Goal: Task Accomplishment & Management: Complete application form

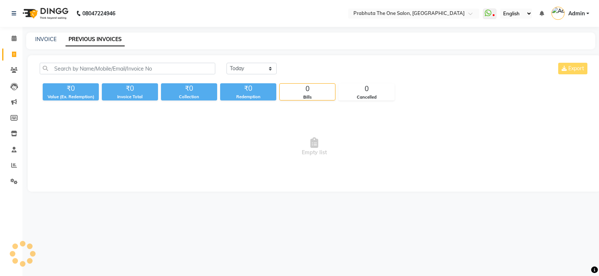
click at [90, 42] on link "PREVIOUS INVOICES" at bounding box center [94, 39] width 59 height 13
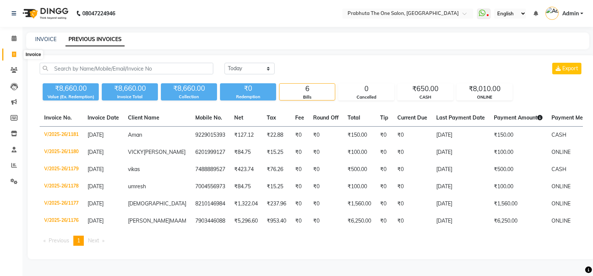
click at [14, 52] on icon at bounding box center [14, 55] width 4 height 6
select select "service"
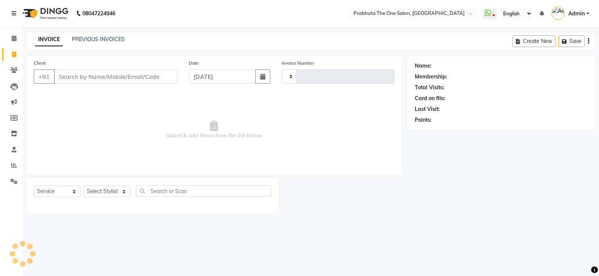
type input "1182"
select select "5326"
click at [70, 79] on input "Client" at bounding box center [115, 77] width 123 height 14
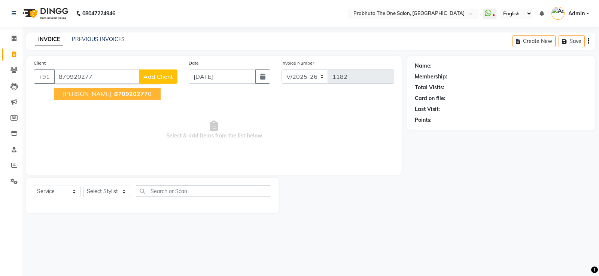
click at [70, 92] on span "[PERSON_NAME]" at bounding box center [87, 93] width 48 height 7
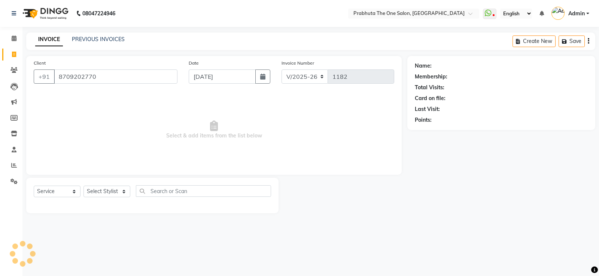
type input "8709202770"
select select "1: Object"
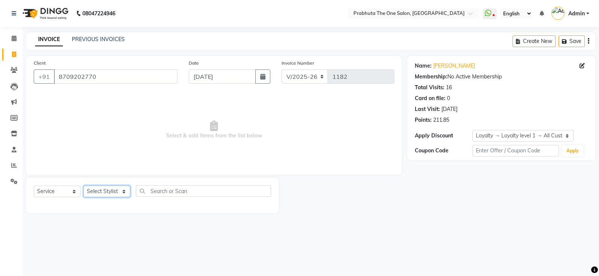
click at [102, 193] on select "Select Stylist [PERSON_NAME] [PERSON_NAME] ausween [PERSON_NAME] [PERSON_NAME] …" at bounding box center [106, 192] width 47 height 12
select select "90757"
click at [83, 186] on select "Select Stylist [PERSON_NAME] [PERSON_NAME] ausween [PERSON_NAME] [PERSON_NAME] …" at bounding box center [106, 192] width 47 height 12
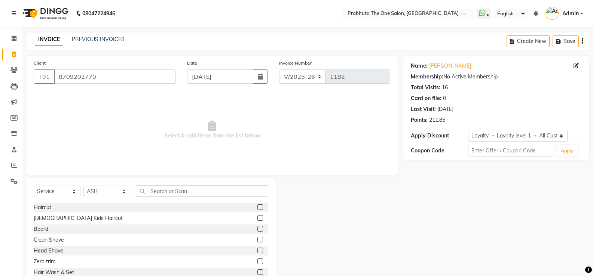
click at [257, 208] on label at bounding box center [260, 208] width 6 height 6
click at [257, 208] on input "checkbox" at bounding box center [259, 207] width 5 height 5
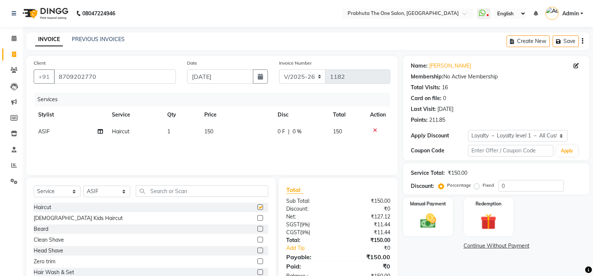
checkbox input "false"
click at [257, 229] on label at bounding box center [260, 229] width 6 height 6
click at [257, 229] on input "checkbox" at bounding box center [259, 229] width 5 height 5
checkbox input "false"
click at [432, 229] on img at bounding box center [428, 221] width 27 height 19
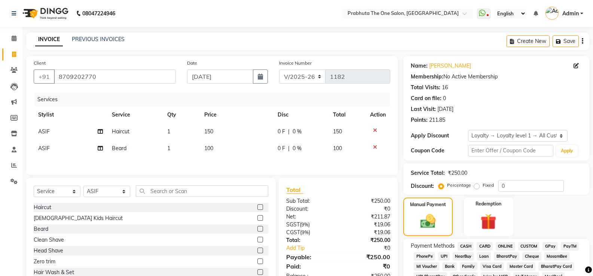
click at [507, 250] on span "ONLINE" at bounding box center [505, 246] width 19 height 9
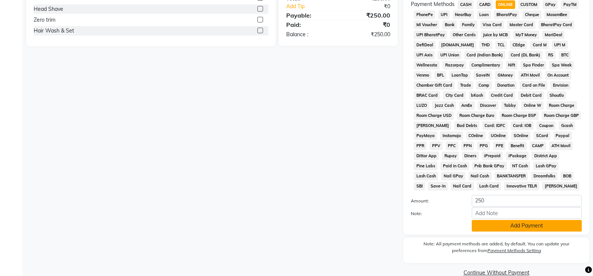
click at [513, 227] on button "Add Payment" at bounding box center [527, 226] width 110 height 12
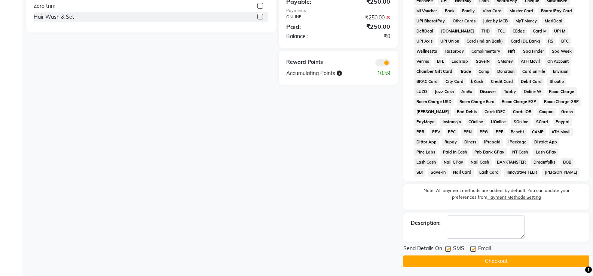
scroll to position [258, 0]
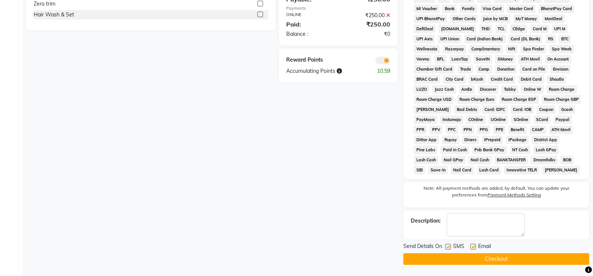
click at [493, 258] on button "Checkout" at bounding box center [496, 260] width 186 height 12
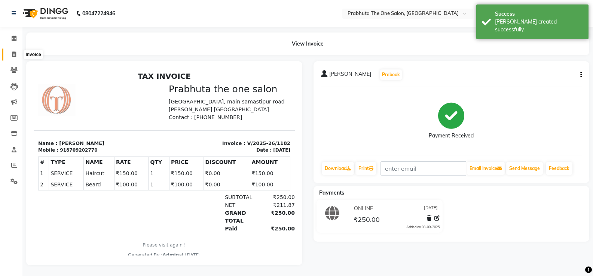
click at [18, 55] on span at bounding box center [13, 55] width 13 height 9
select select "service"
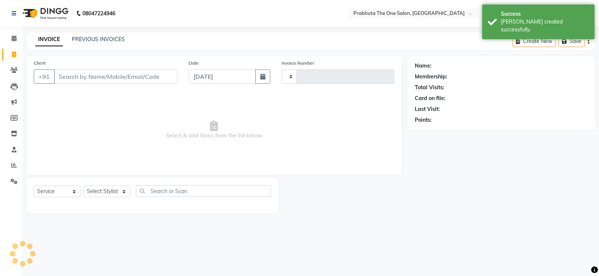
type input "1183"
select select "5326"
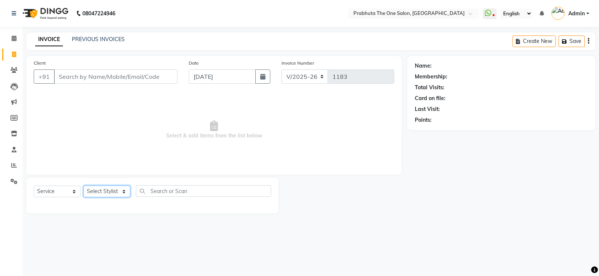
click at [104, 195] on select "Select Stylist [PERSON_NAME] [PERSON_NAME] ausween [PERSON_NAME] [PERSON_NAME] …" at bounding box center [106, 192] width 47 height 12
select select "90753"
click at [83, 186] on select "Select Stylist [PERSON_NAME] [PERSON_NAME] ausween [PERSON_NAME] [PERSON_NAME] …" at bounding box center [106, 192] width 47 height 12
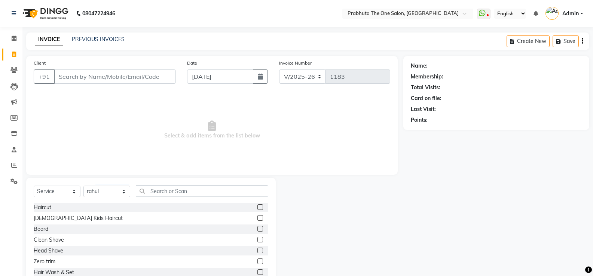
click at [257, 204] on div at bounding box center [262, 207] width 11 height 9
click at [257, 207] on label at bounding box center [260, 208] width 6 height 6
click at [257, 207] on input "checkbox" at bounding box center [259, 207] width 5 height 5
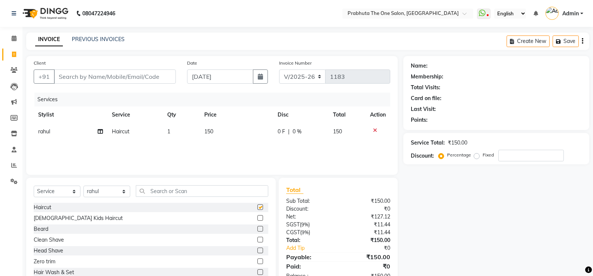
checkbox input "false"
click at [156, 192] on input "text" at bounding box center [202, 192] width 132 height 12
type input "H"
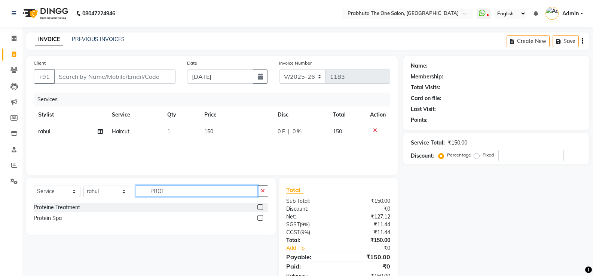
type input "PROT"
click at [259, 210] on label at bounding box center [260, 208] width 6 height 6
click at [259, 210] on input "checkbox" at bounding box center [259, 207] width 5 height 5
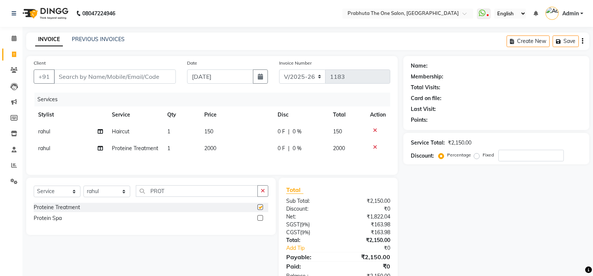
checkbox input "false"
click at [226, 147] on td "2000" at bounding box center [237, 148] width 74 height 17
select select "90753"
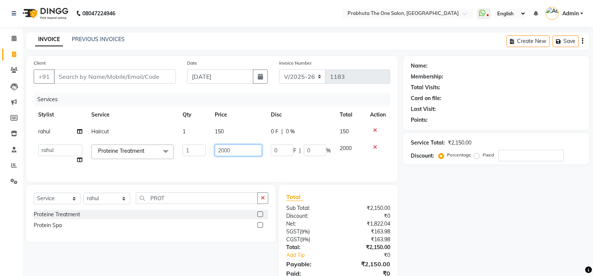
click at [237, 152] on input "2000" at bounding box center [238, 151] width 47 height 12
type input "2"
type input "1500"
click at [243, 166] on div "Services Stylist Service Qty Price Disc Total Action rahul Haircut 1 150 0 F | …" at bounding box center [212, 134] width 357 height 82
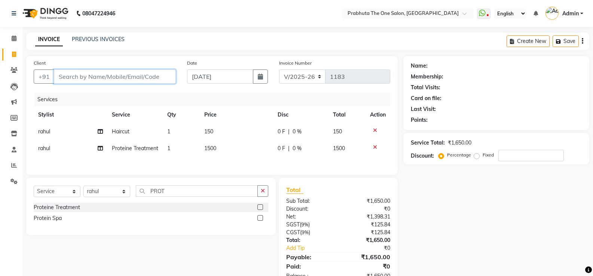
click at [70, 74] on input "Client" at bounding box center [115, 77] width 122 height 14
click at [82, 82] on input "Client" at bounding box center [115, 77] width 122 height 14
type input "8"
type input "0"
type input "8797679778"
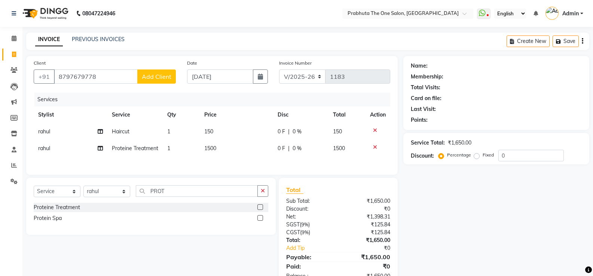
click at [165, 79] on span "Add Client" at bounding box center [157, 76] width 30 height 7
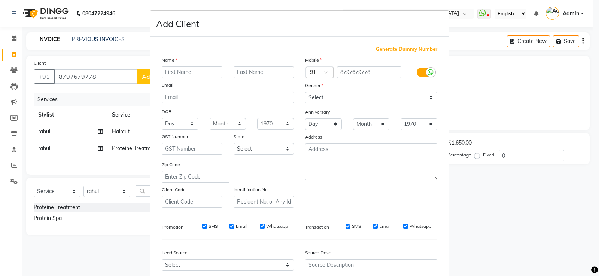
click at [193, 71] on input "text" at bounding box center [192, 73] width 61 height 12
type input "[PERSON_NAME]"
click at [321, 101] on select "Select [DEMOGRAPHIC_DATA] [DEMOGRAPHIC_DATA] Other Prefer Not To Say" at bounding box center [371, 98] width 132 height 12
select select "[DEMOGRAPHIC_DATA]"
click at [305, 92] on select "Select [DEMOGRAPHIC_DATA] [DEMOGRAPHIC_DATA] Other Prefer Not To Say" at bounding box center [371, 98] width 132 height 12
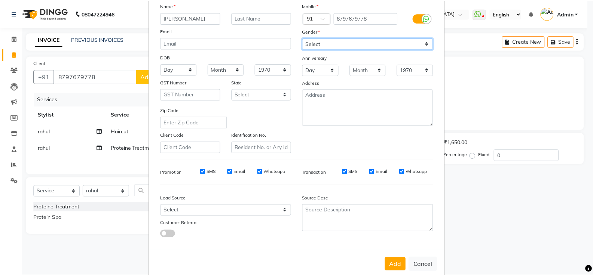
scroll to position [69, 0]
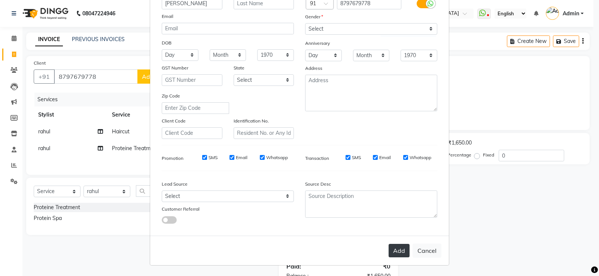
drag, startPoint x: 397, startPoint y: 253, endPoint x: 398, endPoint y: 248, distance: 4.9
click at [398, 251] on button "Add" at bounding box center [398, 250] width 21 height 13
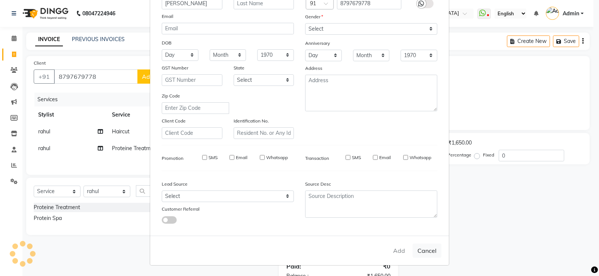
select select
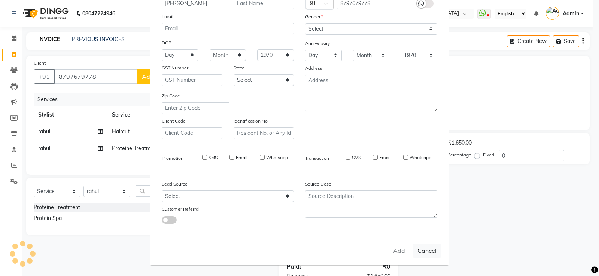
select select
checkbox input "false"
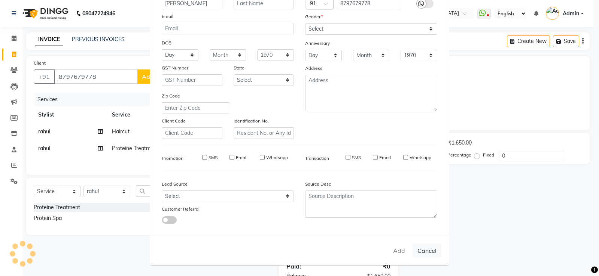
checkbox input "false"
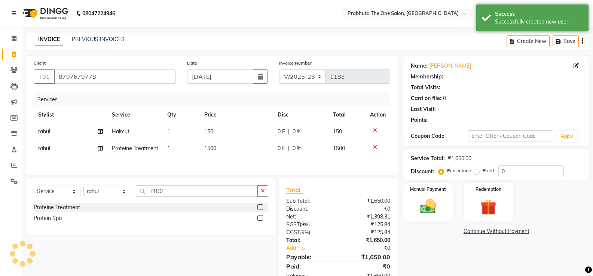
select select "1: Object"
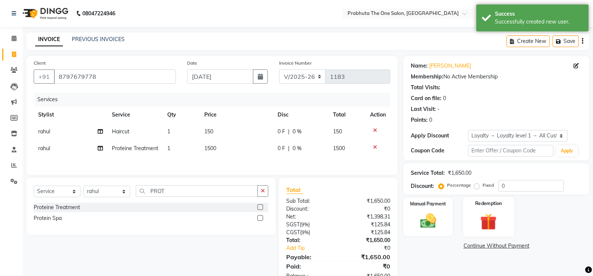
scroll to position [24, 0]
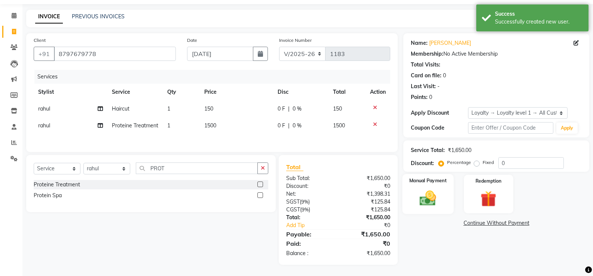
click at [431, 199] on img at bounding box center [428, 198] width 27 height 19
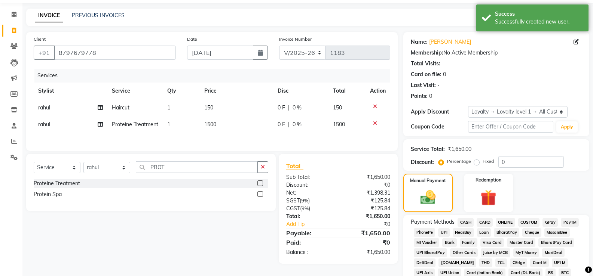
click at [504, 221] on span "ONLINE" at bounding box center [505, 222] width 19 height 9
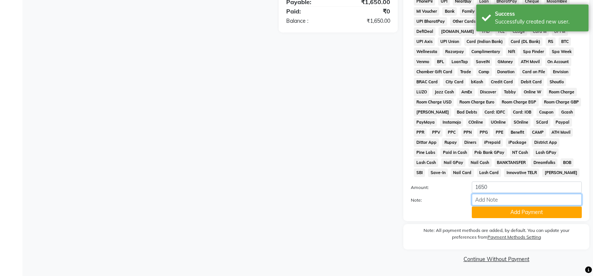
click at [490, 197] on input "Note:" at bounding box center [527, 200] width 110 height 12
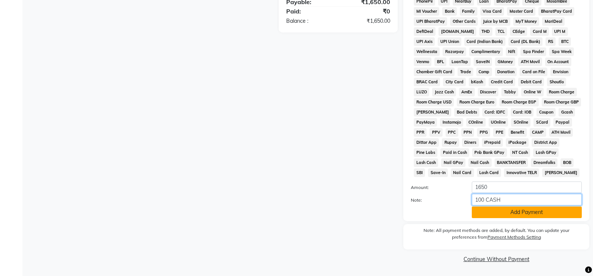
type input "100 CASH"
click at [489, 215] on button "Add Payment" at bounding box center [527, 213] width 110 height 12
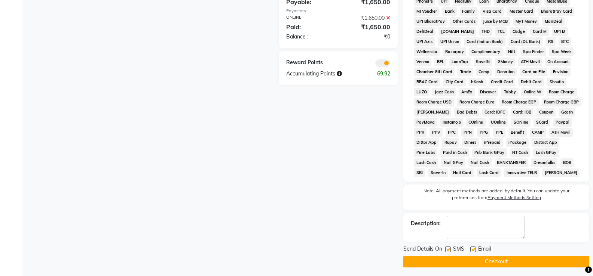
click at [481, 263] on button "Checkout" at bounding box center [496, 262] width 186 height 12
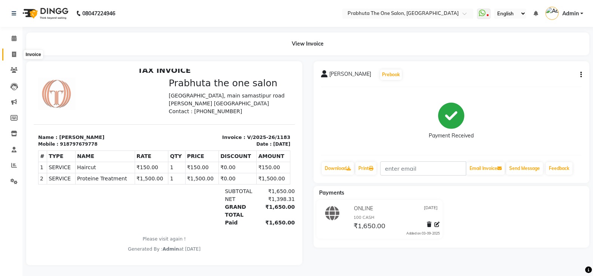
click at [12, 54] on icon at bounding box center [14, 55] width 4 height 6
select select "service"
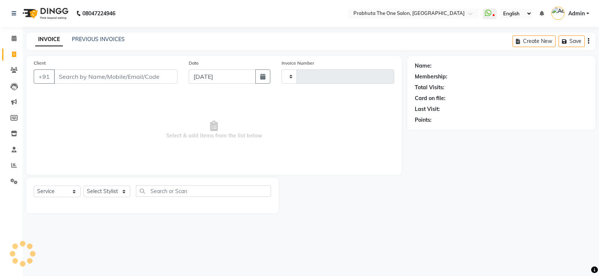
type input "1184"
select select "5326"
